Goal: Navigation & Orientation: Find specific page/section

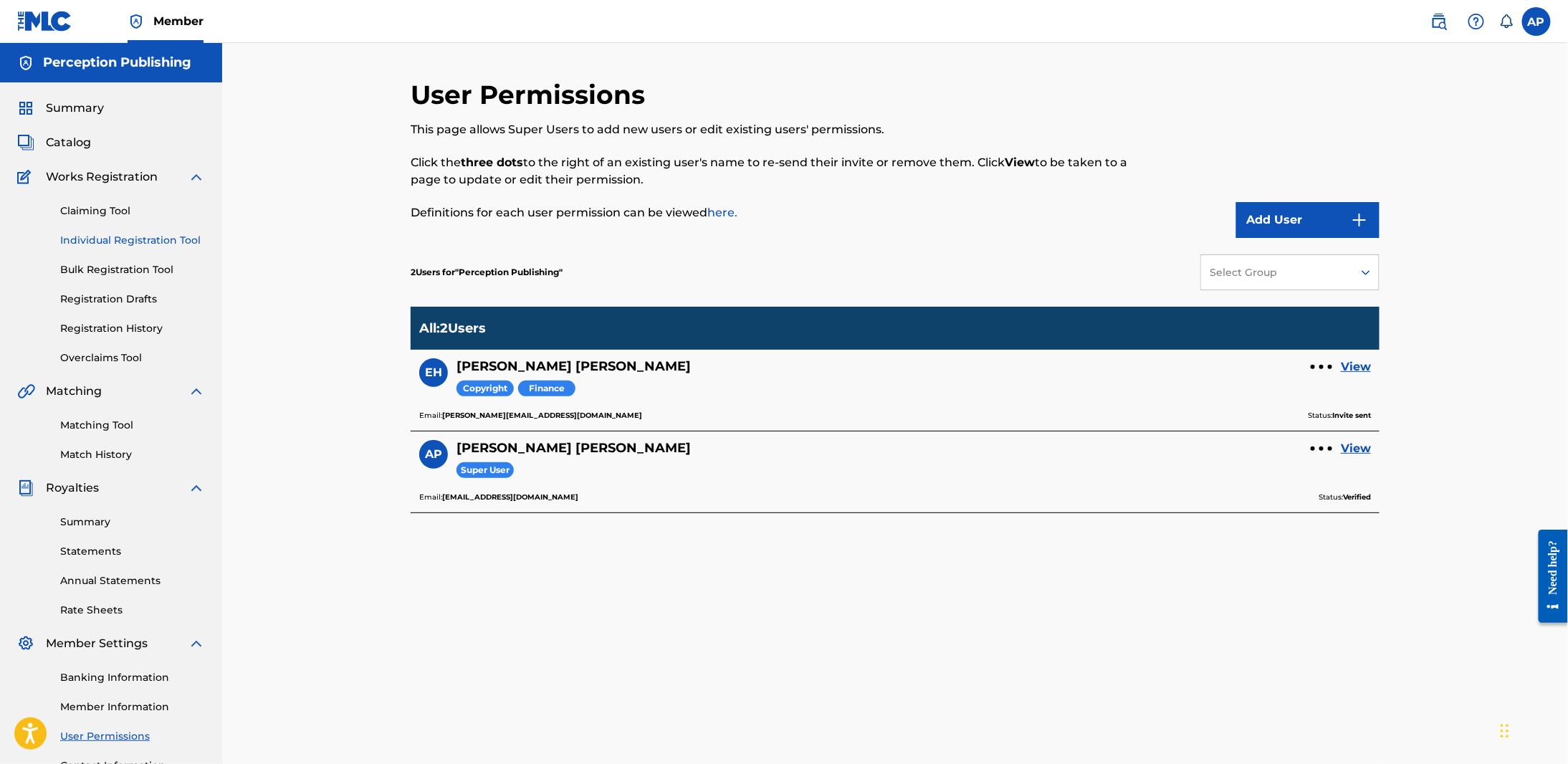
click at [140, 235] on link "Individual Registration Tool" at bounding box center [133, 240] width 144 height 15
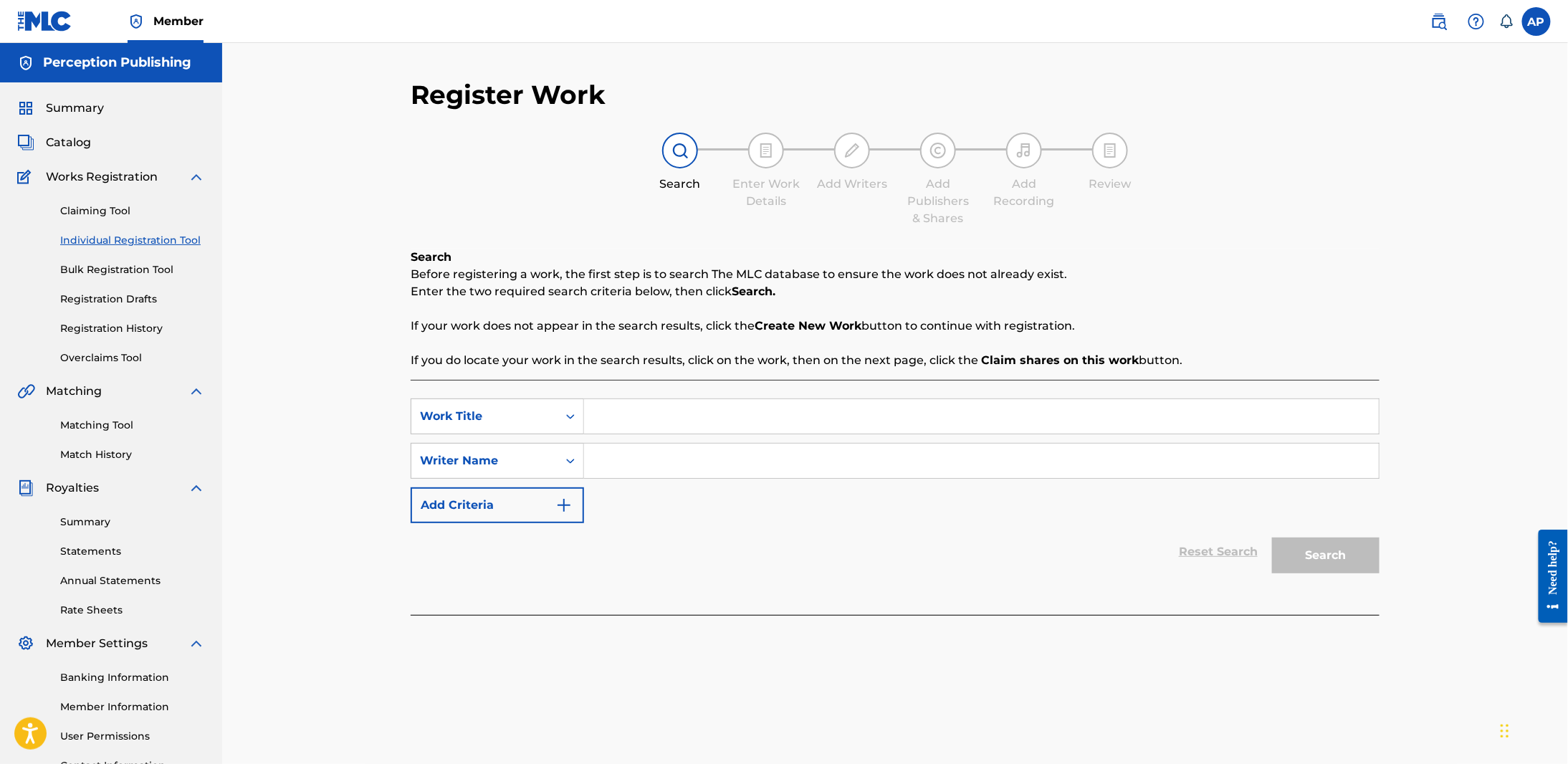
click at [124, 169] on span "Works Registration" at bounding box center [101, 177] width 111 height 17
click at [124, 183] on span "Works Registration" at bounding box center [101, 177] width 111 height 17
click at [119, 211] on link "Claiming Tool" at bounding box center [133, 210] width 144 height 15
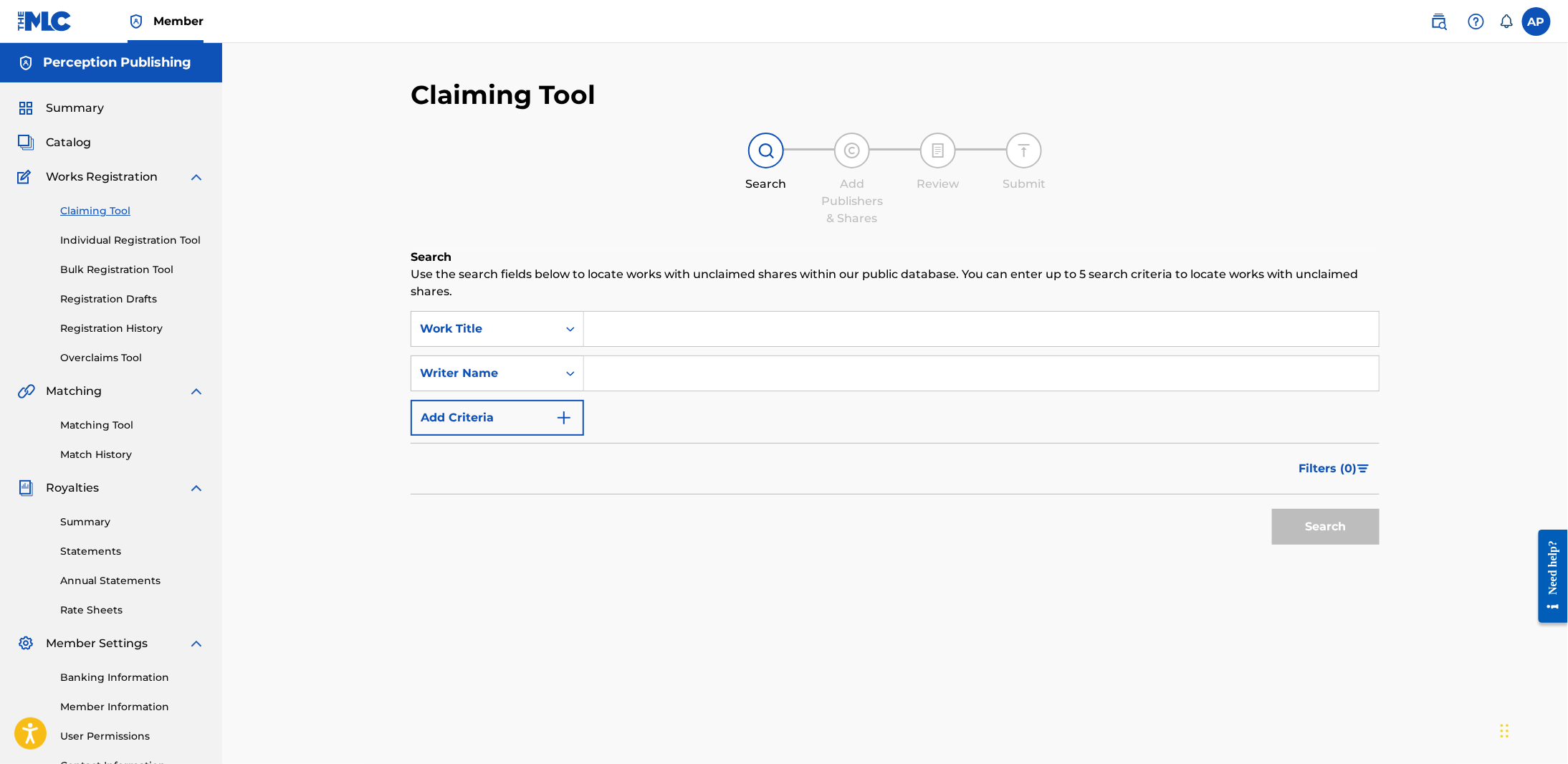
click at [112, 176] on span "Works Registration" at bounding box center [101, 177] width 111 height 17
click at [83, 148] on span "Catalog" at bounding box center [68, 143] width 46 height 17
